Goal: Navigation & Orientation: Find specific page/section

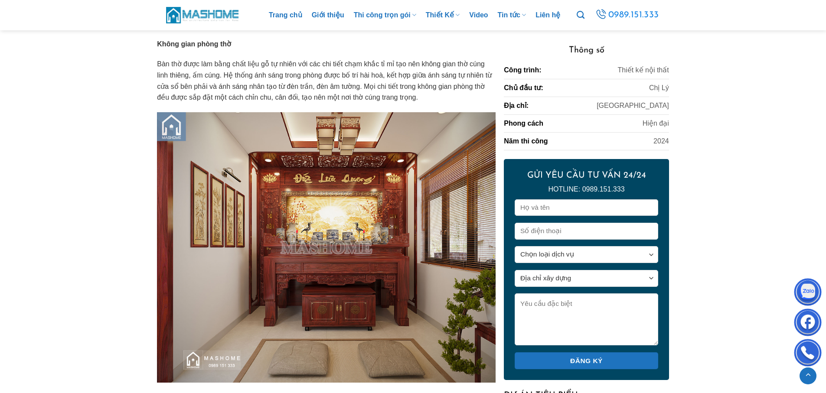
scroll to position [1750, 0]
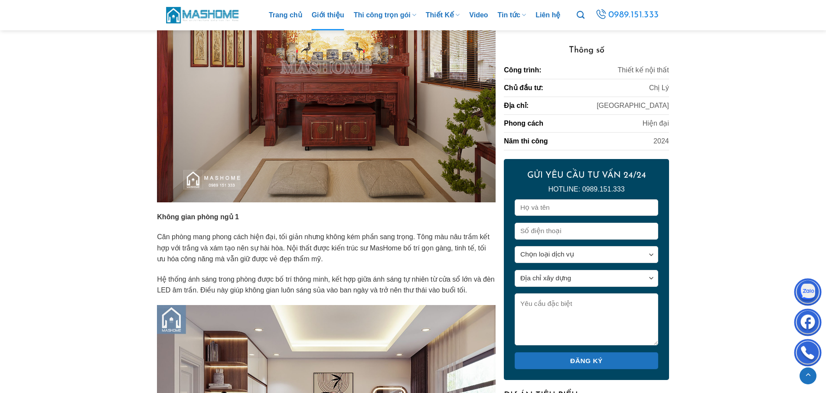
click at [334, 16] on link "Giới thiệu" at bounding box center [328, 15] width 33 height 30
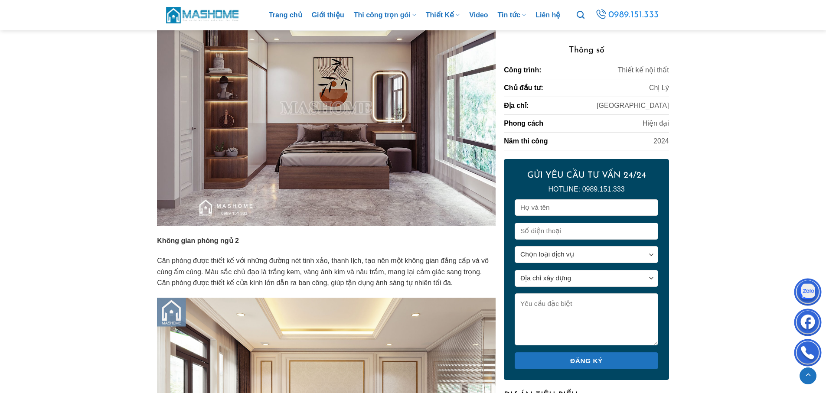
scroll to position [2118, 0]
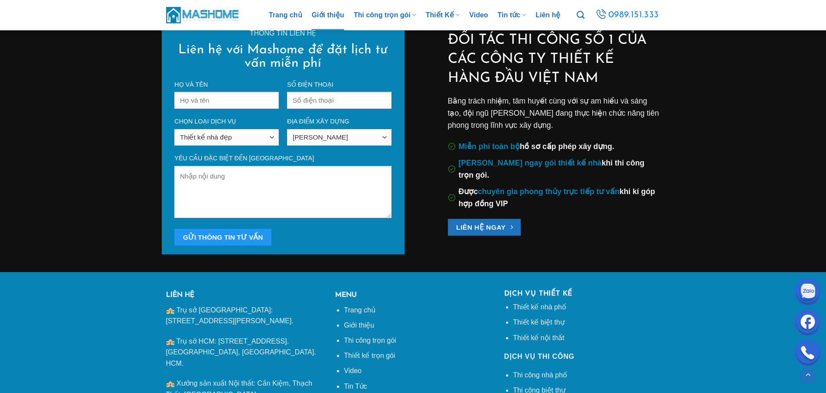
scroll to position [2396, 0]
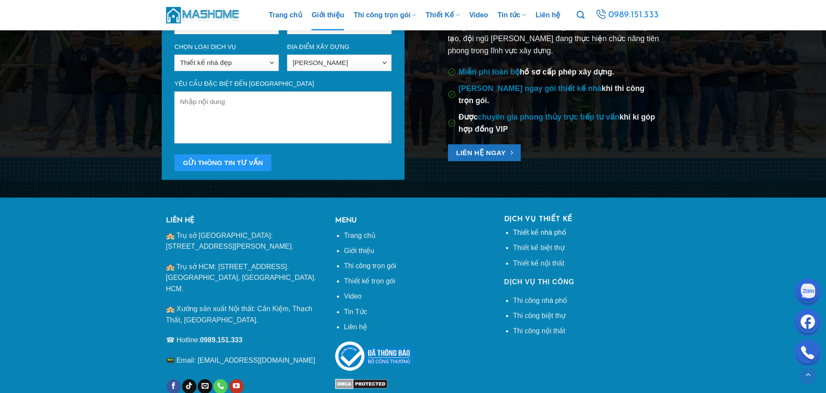
click at [524, 229] on link "Thiết kế nhà phố" at bounding box center [539, 232] width 53 height 7
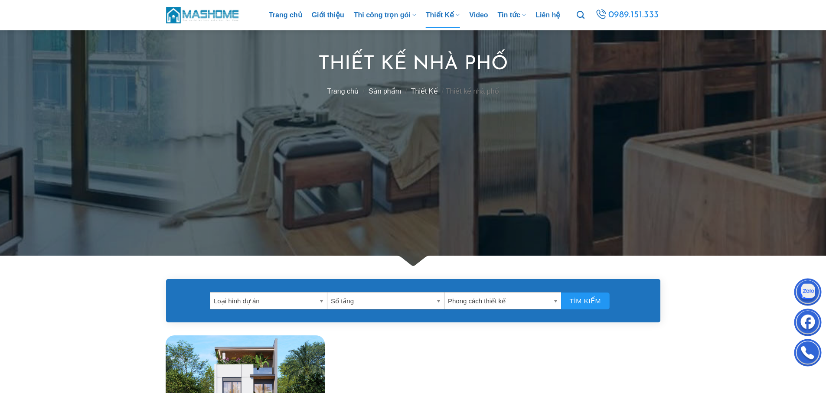
scroll to position [423, 0]
